Goal: Use online tool/utility: Utilize a website feature to perform a specific function

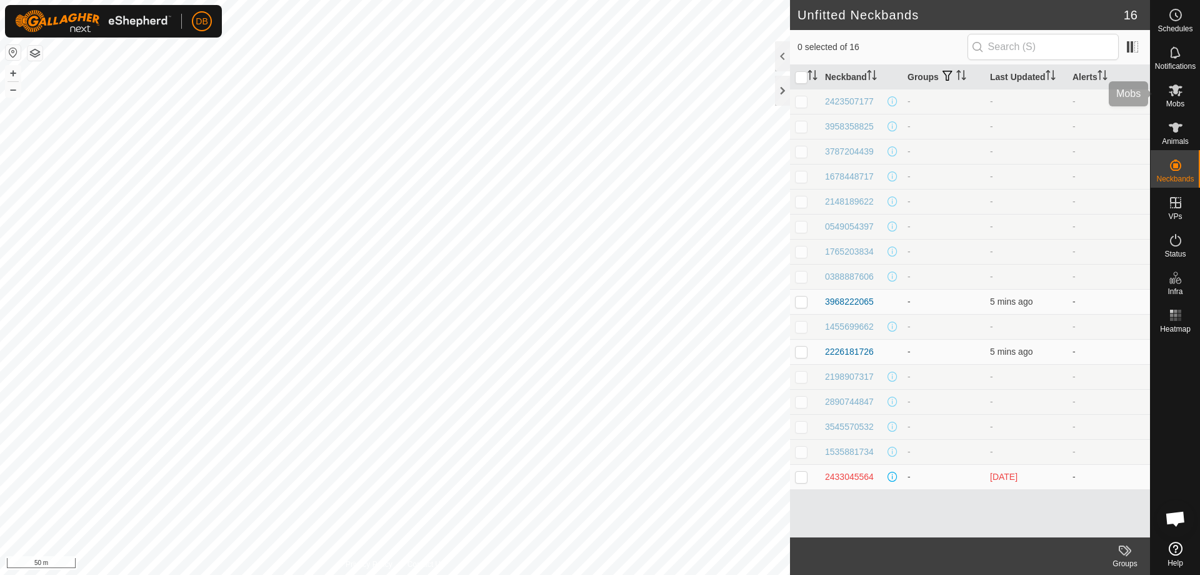
click at [1176, 103] on span "Mobs" at bounding box center [1176, 104] width 18 height 8
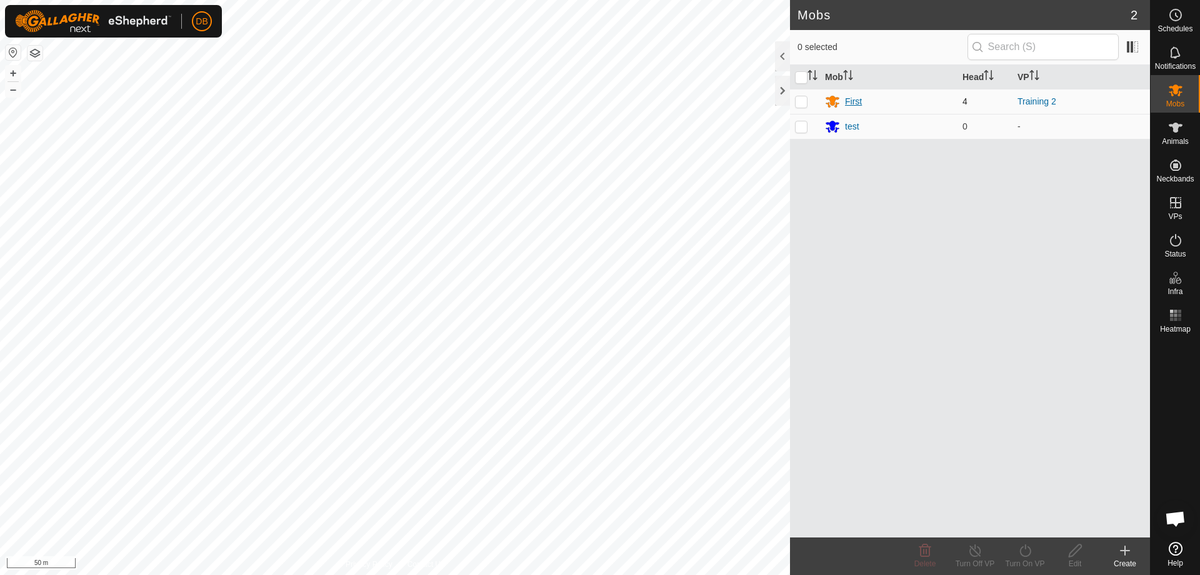
click at [850, 103] on div "First" at bounding box center [853, 101] width 17 height 13
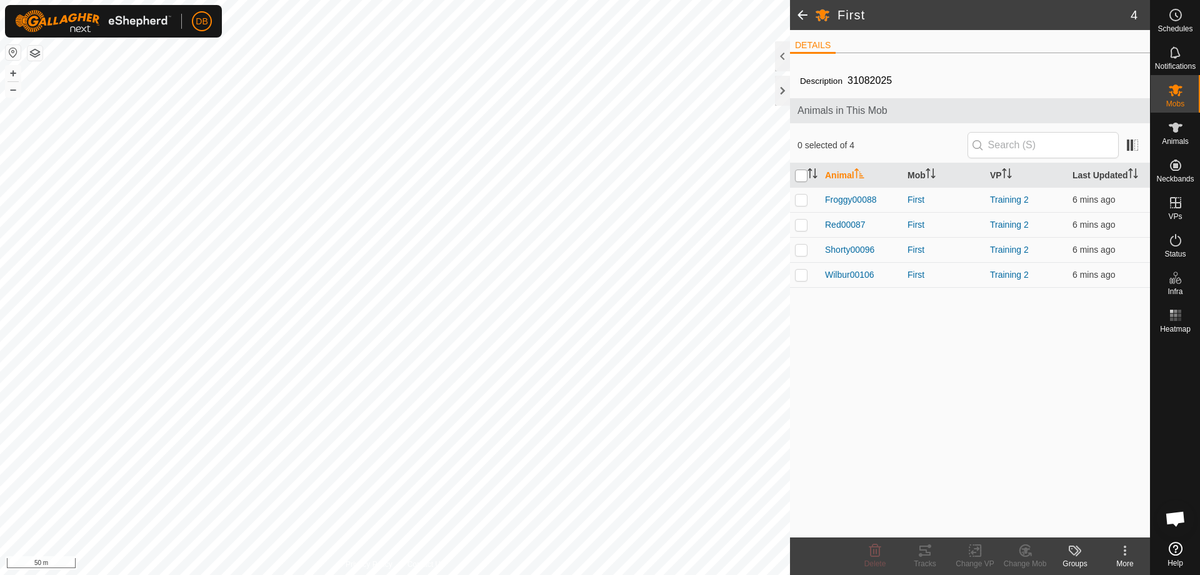
click at [798, 178] on input "checkbox" at bounding box center [801, 175] width 13 height 13
checkbox input "true"
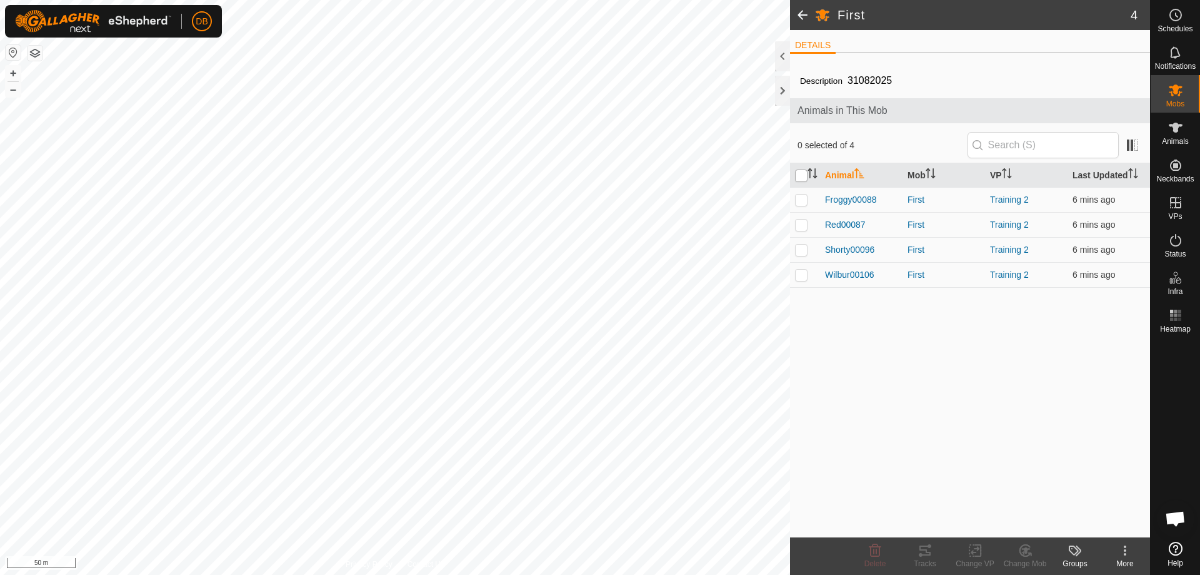
checkbox input "true"
click at [926, 556] on icon at bounding box center [925, 550] width 15 height 15
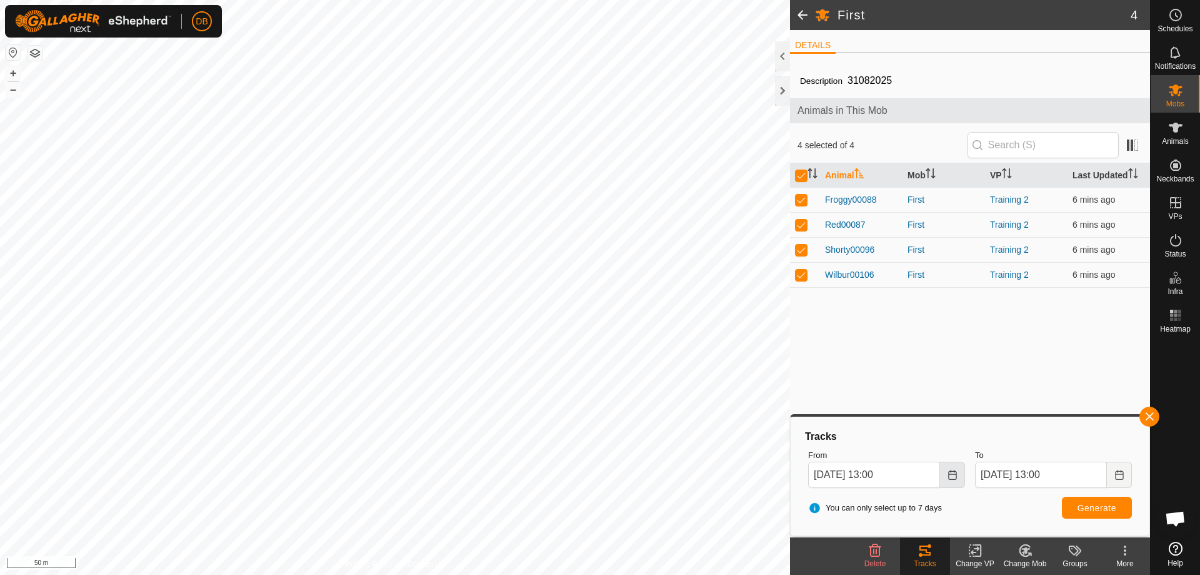
click at [959, 477] on button "Choose Date" at bounding box center [952, 474] width 25 height 26
click at [828, 336] on span "14" at bounding box center [826, 336] width 20 height 20
click at [887, 473] on input "[DATE] 13:00" at bounding box center [874, 474] width 132 height 26
type input "[DATE] 10:00"
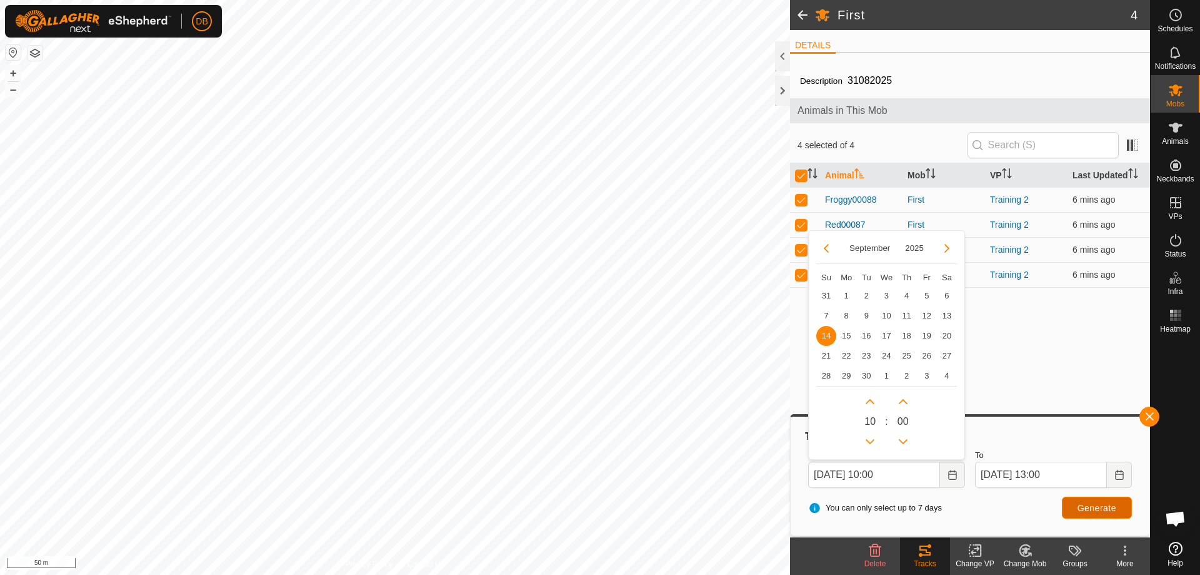
click at [1101, 505] on span "Generate" at bounding box center [1097, 508] width 39 height 10
click at [1099, 508] on span "Generate" at bounding box center [1097, 508] width 39 height 10
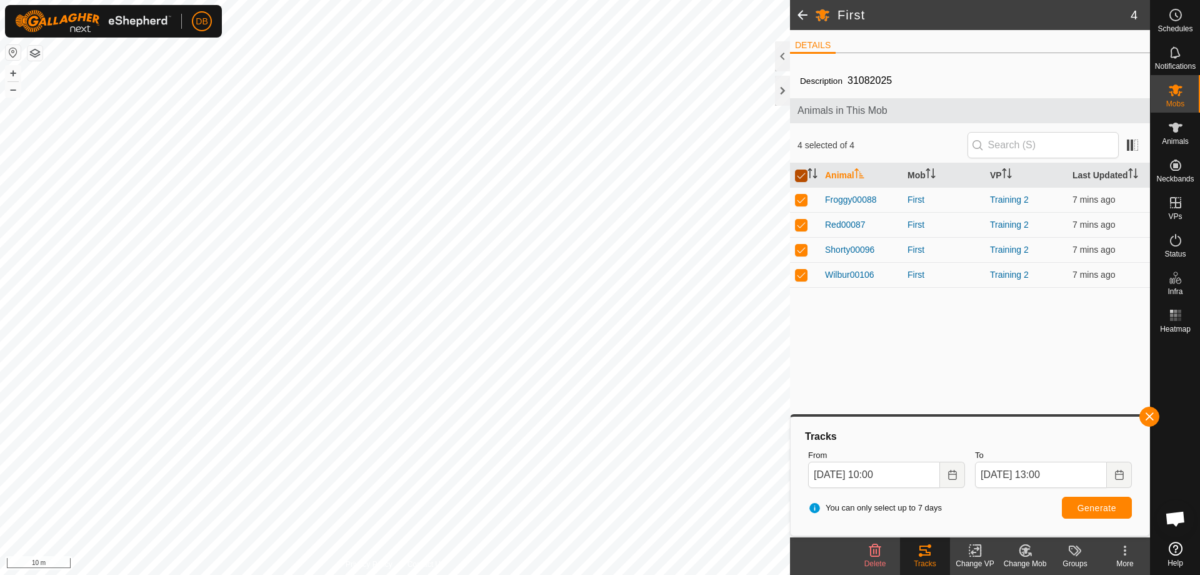
click at [798, 179] on input "checkbox" at bounding box center [801, 175] width 13 height 13
checkbox input "false"
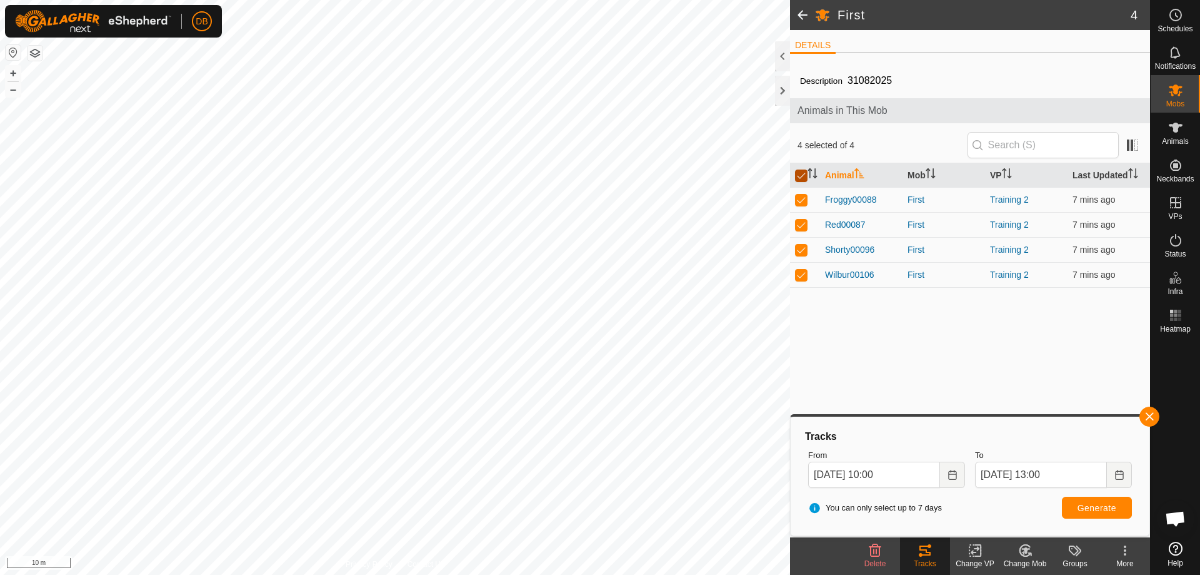
checkbox input "false"
click at [798, 249] on p-checkbox at bounding box center [801, 249] width 13 height 10
checkbox input "true"
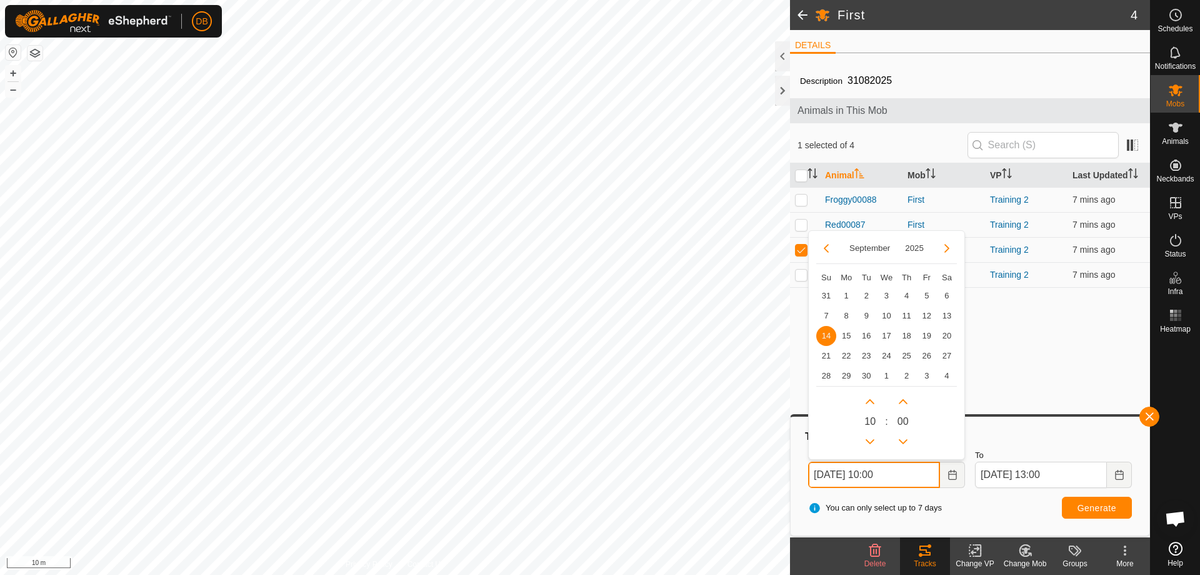
click at [882, 473] on input "[DATE] 10:00" at bounding box center [874, 474] width 132 height 26
type input "[DATE] 11:00"
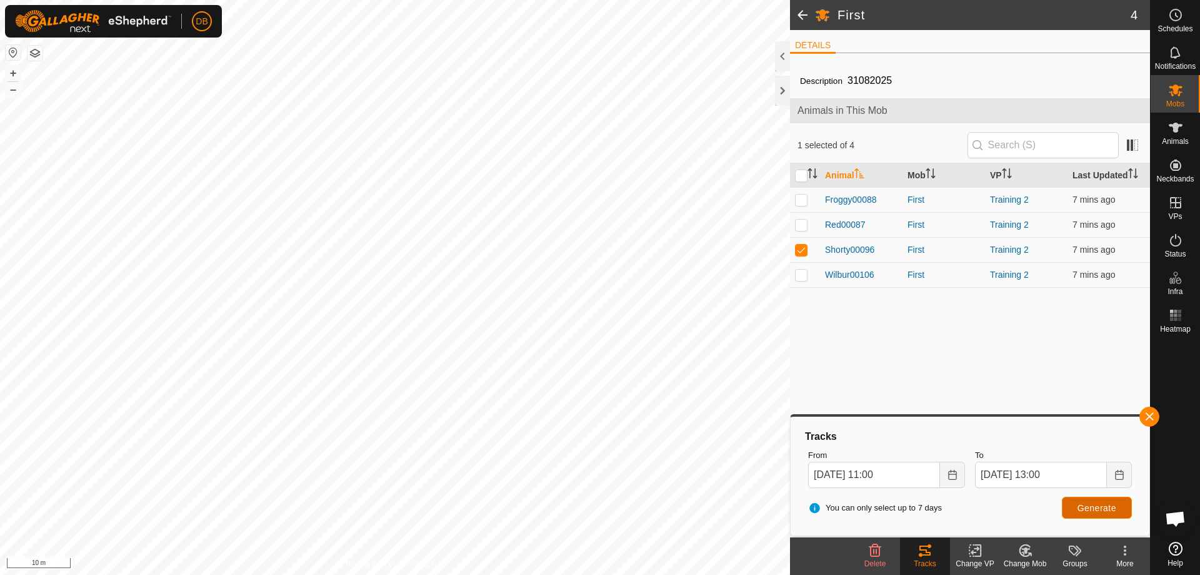
click at [1102, 514] on button "Generate" at bounding box center [1097, 507] width 70 height 22
click at [796, 274] on p-checkbox at bounding box center [801, 274] width 13 height 10
checkbox input "true"
click at [1081, 511] on span "Generate" at bounding box center [1097, 508] width 39 height 10
drag, startPoint x: 800, startPoint y: 221, endPoint x: 808, endPoint y: 250, distance: 30.1
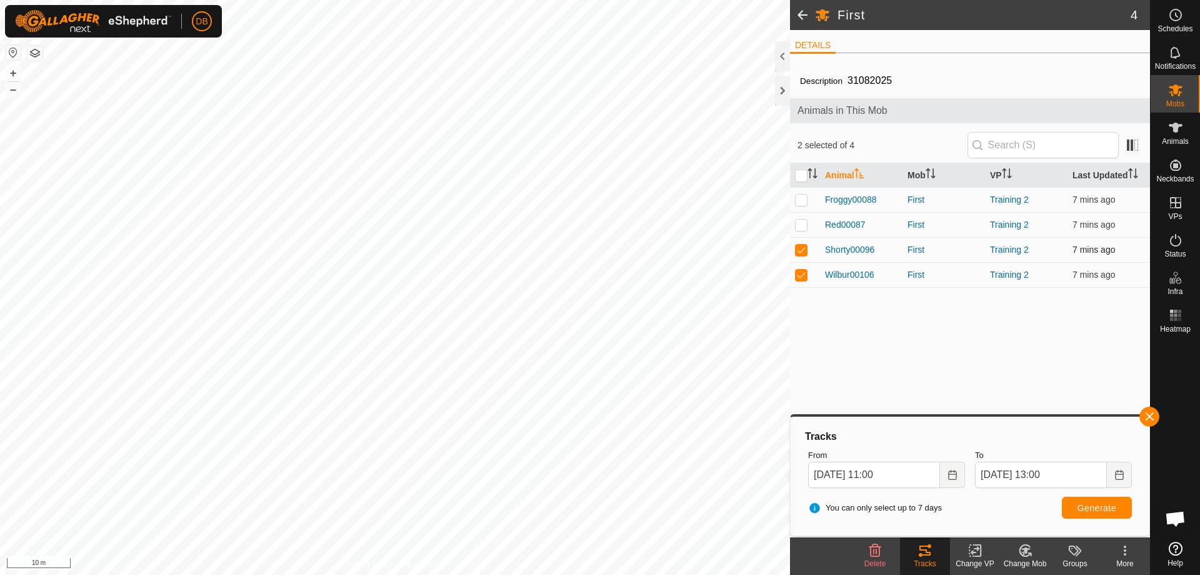
click at [800, 221] on p-checkbox at bounding box center [801, 224] width 13 height 10
checkbox input "true"
drag, startPoint x: 803, startPoint y: 251, endPoint x: 802, endPoint y: 266, distance: 15.0
click at [803, 253] on p-checkbox at bounding box center [801, 249] width 13 height 10
checkbox input "false"
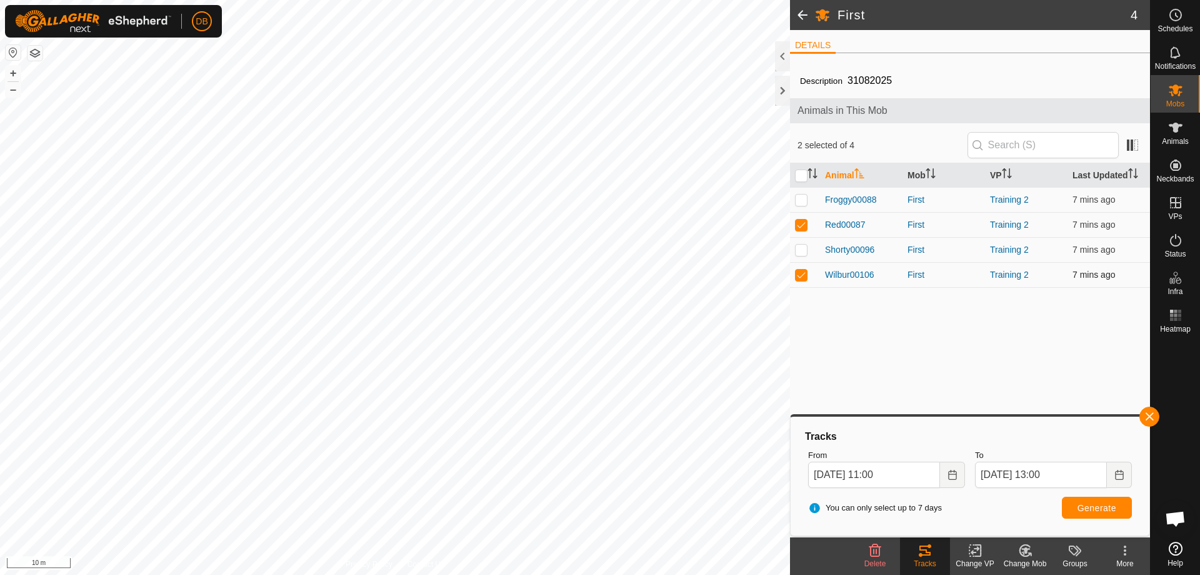
click at [799, 274] on p-checkbox at bounding box center [801, 274] width 13 height 10
checkbox input "false"
click at [1068, 507] on button "Generate" at bounding box center [1097, 507] width 70 height 22
click at [801, 199] on p-checkbox at bounding box center [801, 199] width 13 height 10
checkbox input "true"
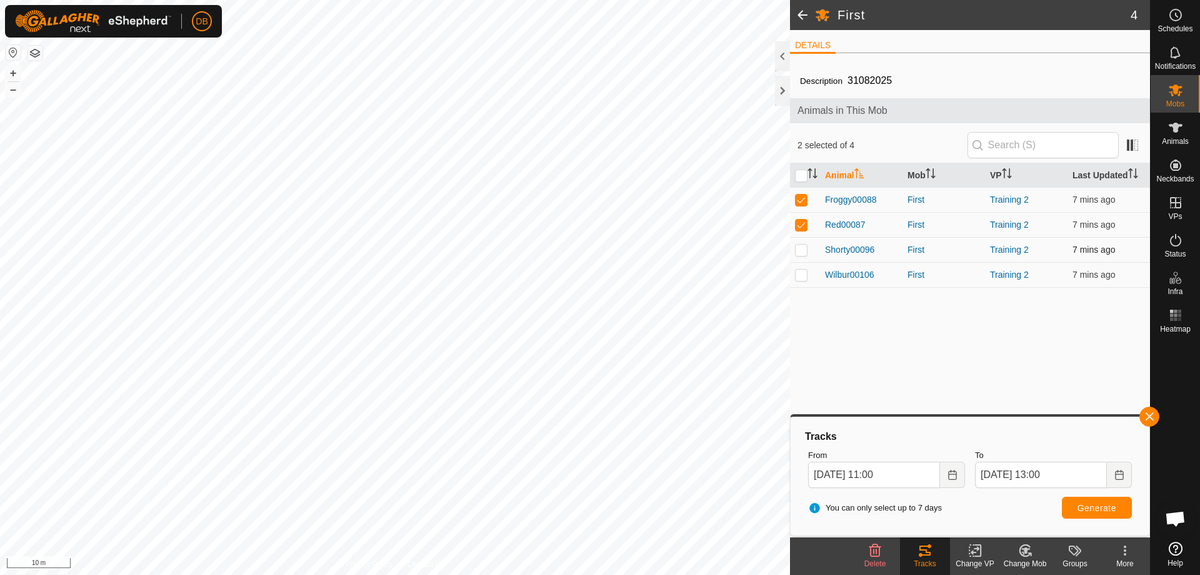
drag, startPoint x: 800, startPoint y: 223, endPoint x: 802, endPoint y: 258, distance: 35.7
click at [800, 224] on p-checkbox at bounding box center [801, 224] width 13 height 10
checkbox input "false"
click at [1085, 506] on span "Generate" at bounding box center [1097, 508] width 39 height 10
click at [800, 274] on p-checkbox at bounding box center [801, 274] width 13 height 10
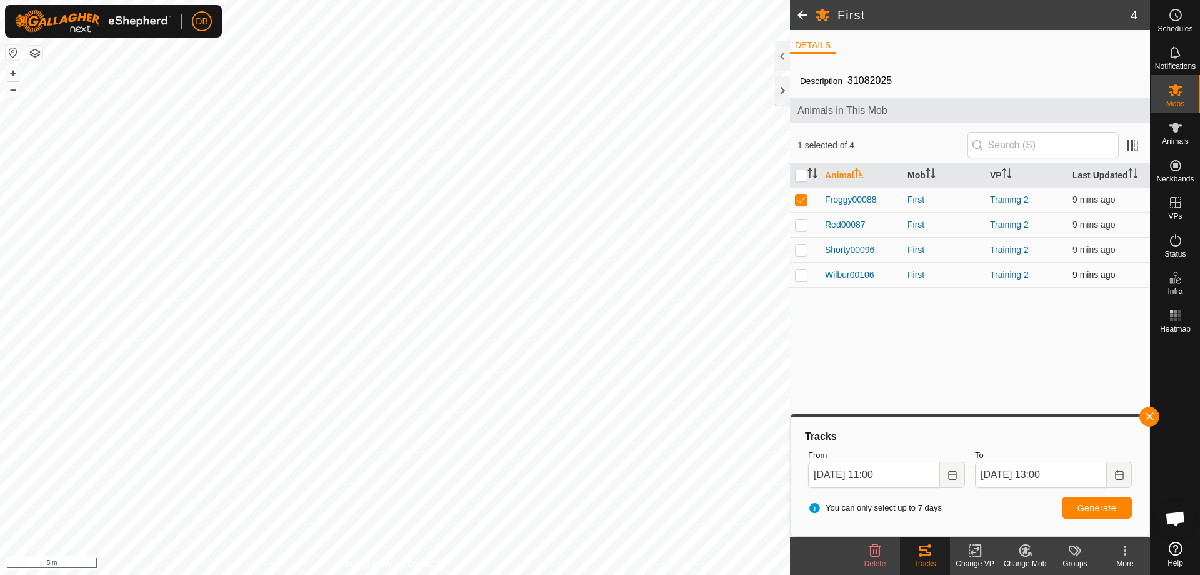
checkbox input "true"
click at [801, 201] on p-checkbox at bounding box center [801, 199] width 13 height 10
checkbox input "false"
click at [1092, 504] on span "Generate" at bounding box center [1097, 508] width 39 height 10
click at [800, 246] on p-checkbox at bounding box center [801, 249] width 13 height 10
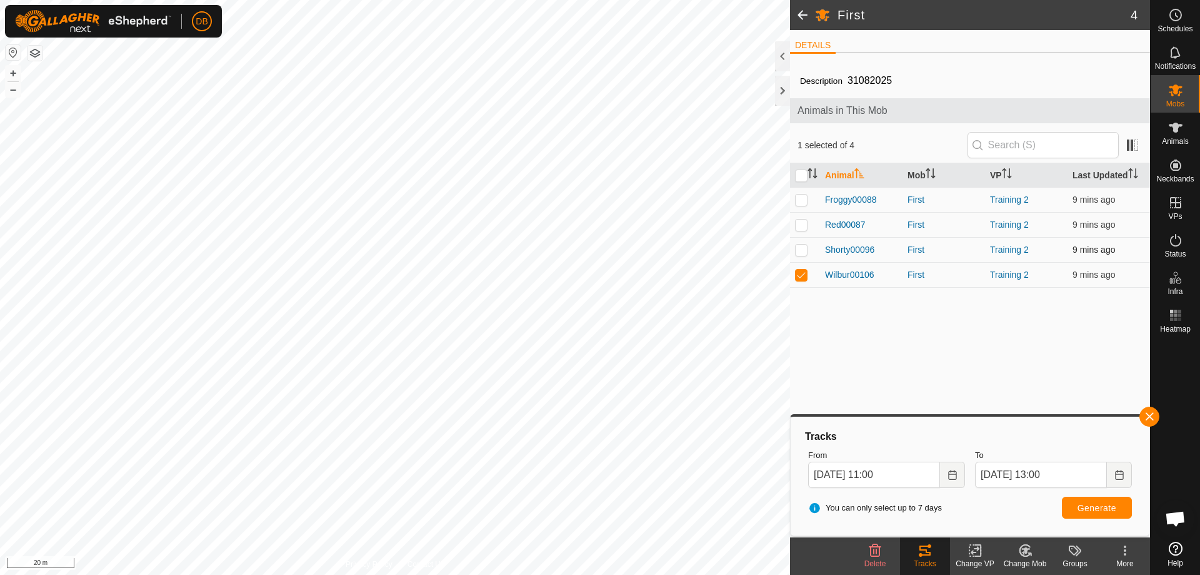
checkbox input "true"
drag, startPoint x: 800, startPoint y: 274, endPoint x: 825, endPoint y: 306, distance: 41.0
click at [801, 275] on p-checkbox at bounding box center [801, 274] width 13 height 10
checkbox input "false"
click at [1078, 510] on span "Generate" at bounding box center [1097, 508] width 39 height 10
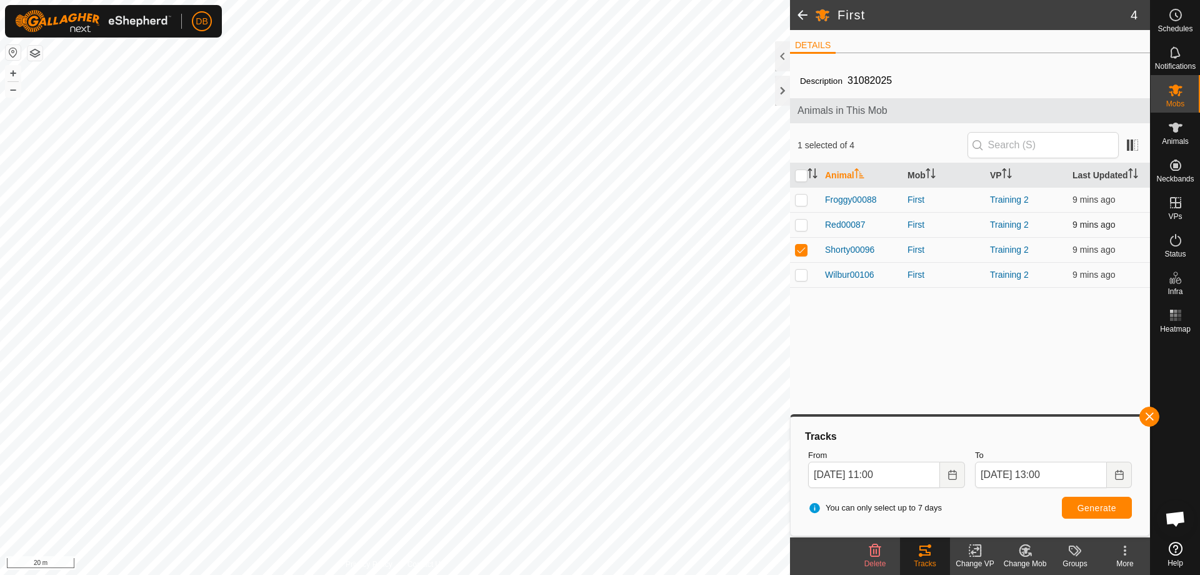
click at [800, 225] on p-checkbox at bounding box center [801, 224] width 13 height 10
checkbox input "true"
click at [801, 249] on p-checkbox at bounding box center [801, 249] width 13 height 10
checkbox input "false"
click at [1083, 507] on span "Generate" at bounding box center [1097, 508] width 39 height 10
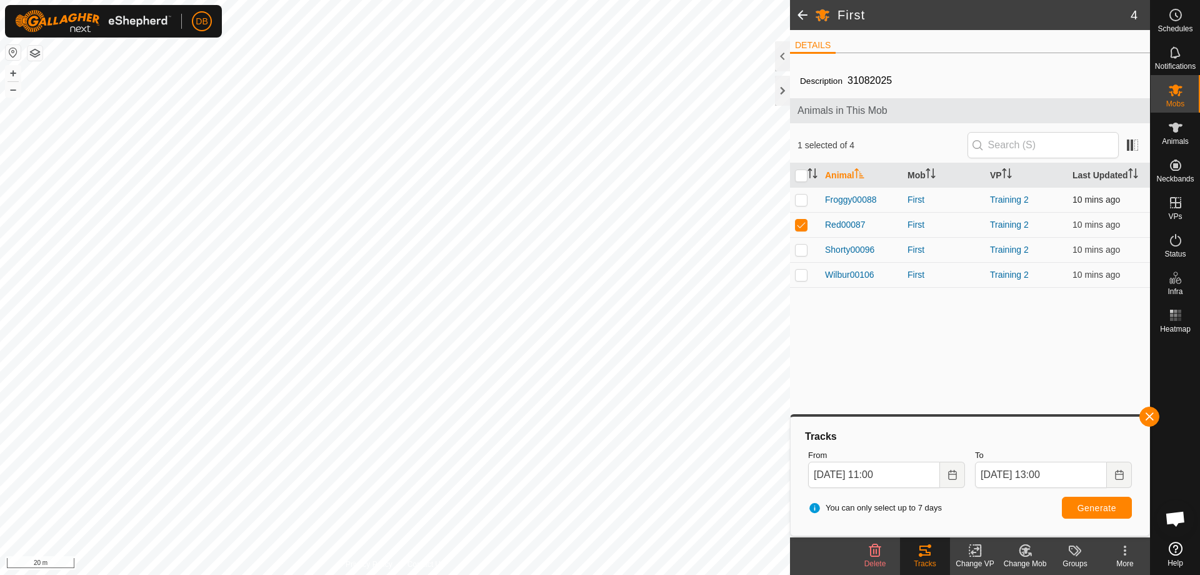
click at [800, 197] on p-checkbox at bounding box center [801, 199] width 13 height 10
checkbox input "true"
click at [1098, 509] on span "Generate" at bounding box center [1097, 508] width 39 height 10
click at [1153, 411] on button "button" at bounding box center [1150, 416] width 20 height 20
